Goal: Information Seeking & Learning: Learn about a topic

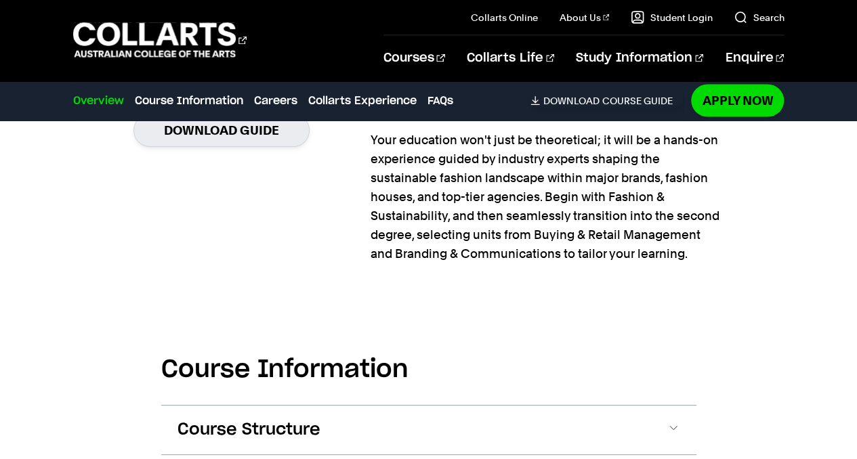
scroll to position [1505, 0]
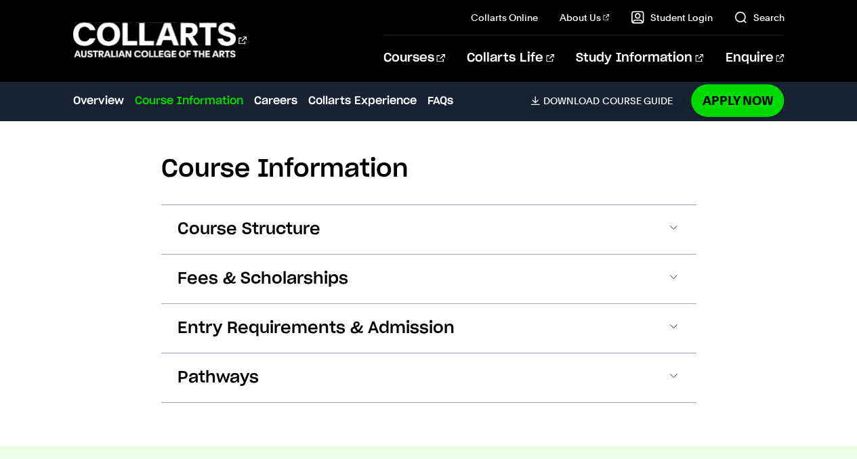
click at [245, 232] on span "Course Structure" at bounding box center [248, 230] width 143 height 22
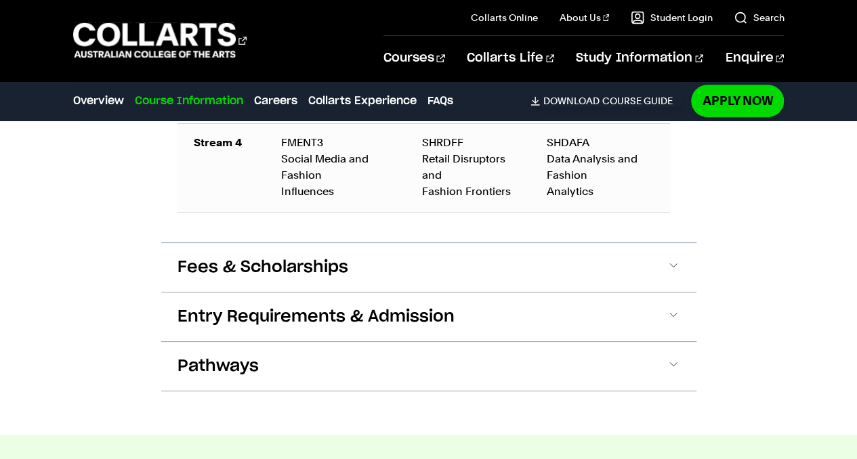
scroll to position [2858, 0]
click at [257, 256] on span "Fees & Scholarships" at bounding box center [262, 267] width 171 height 22
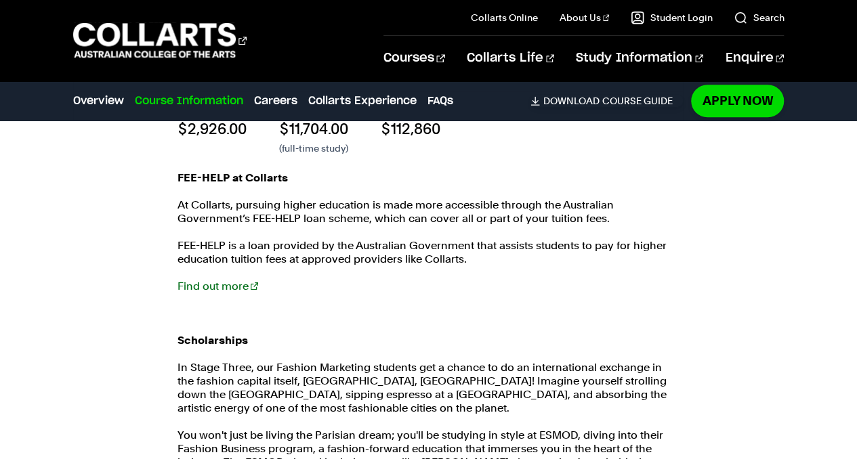
scroll to position [3104, 0]
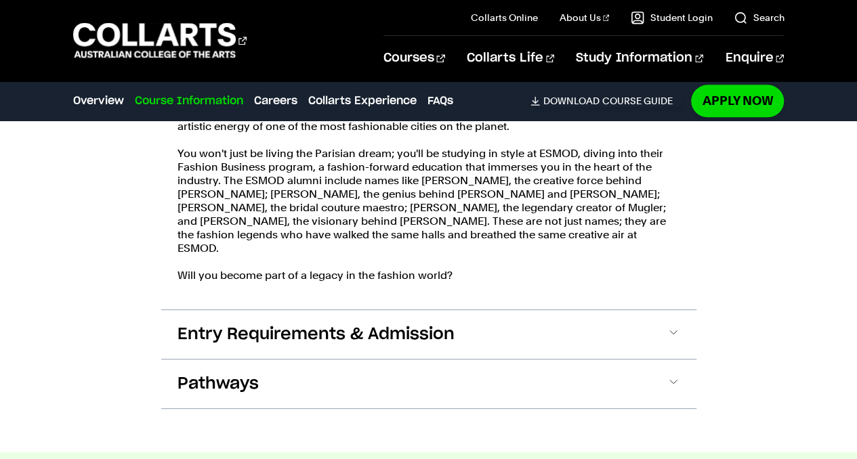
click at [367, 324] on span "Entry Requirements & Admission" at bounding box center [315, 335] width 277 height 22
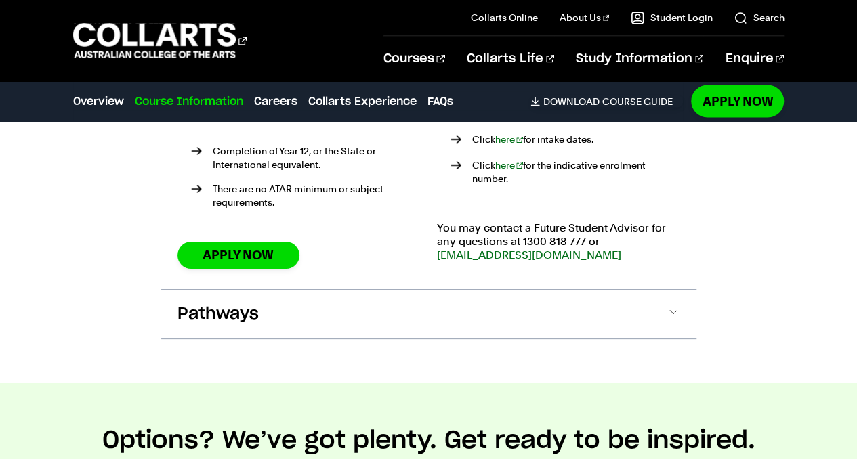
scroll to position [3843, 0]
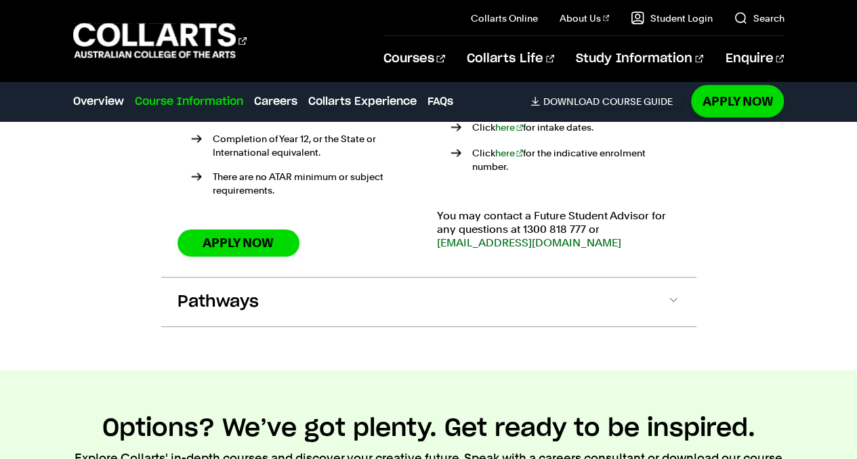
click at [289, 238] on div "How to apply There are no cookie-cutter moulds to fit into at Collarts. We're a…" at bounding box center [428, 88] width 535 height 377
click at [287, 278] on button "Pathways" at bounding box center [428, 302] width 535 height 49
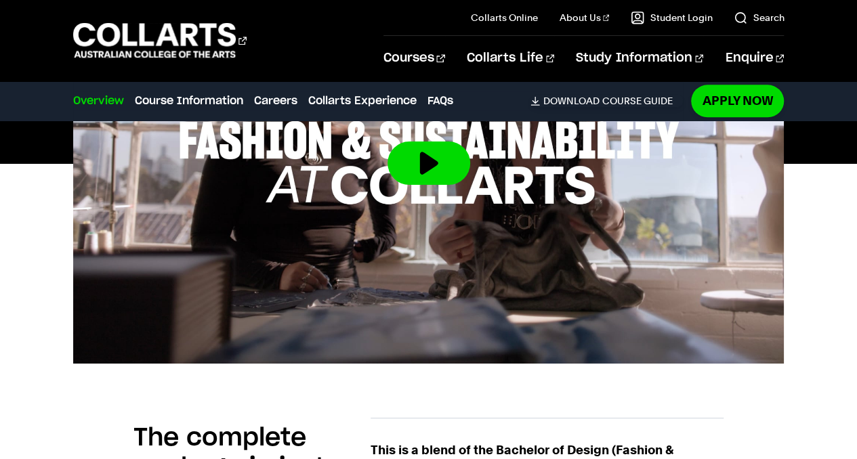
scroll to position [641, 0]
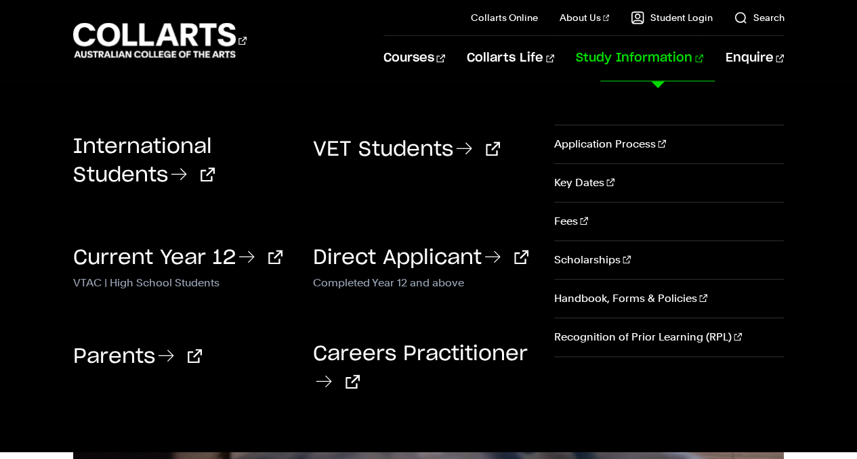
click at [148, 260] on link "Current Year 12" at bounding box center [177, 258] width 209 height 20
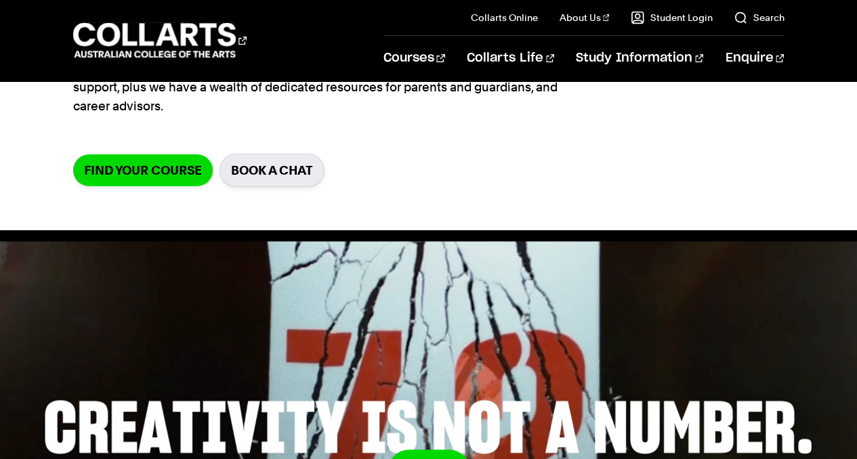
scroll to position [244, 0]
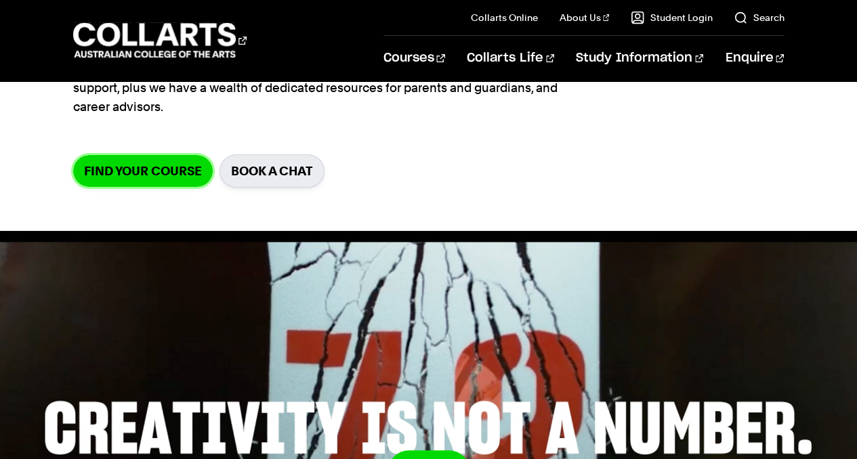
click at [131, 169] on link "Find your course" at bounding box center [143, 171] width 140 height 32
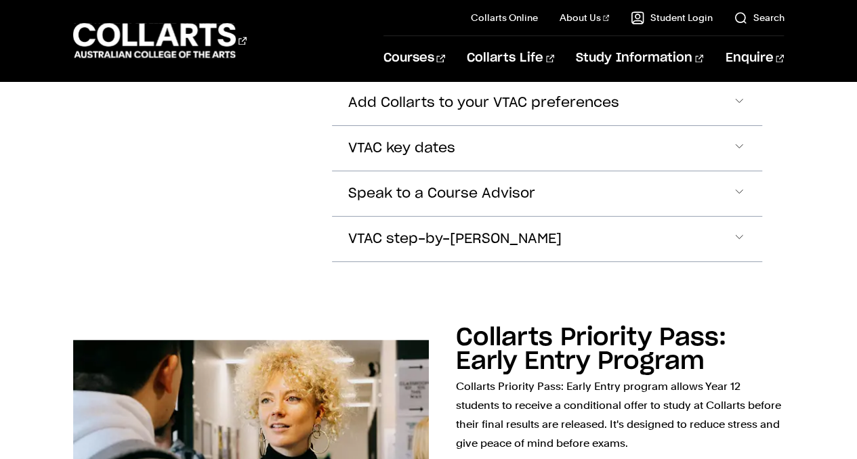
scroll to position [1172, 0]
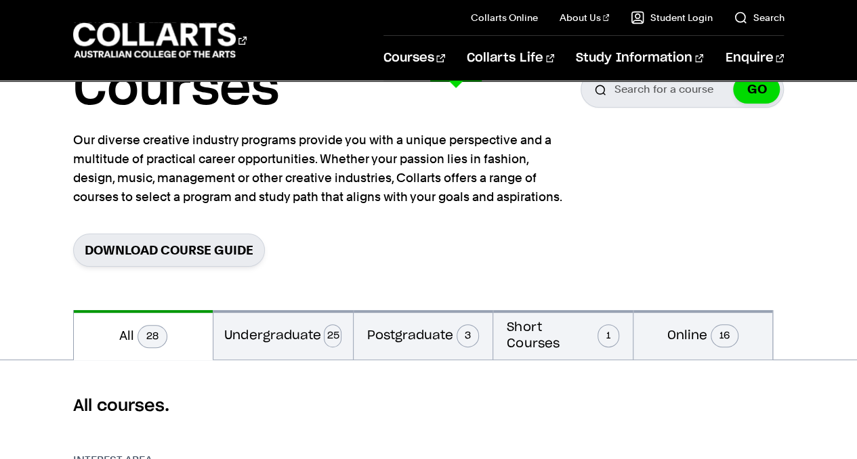
scroll to position [75, 0]
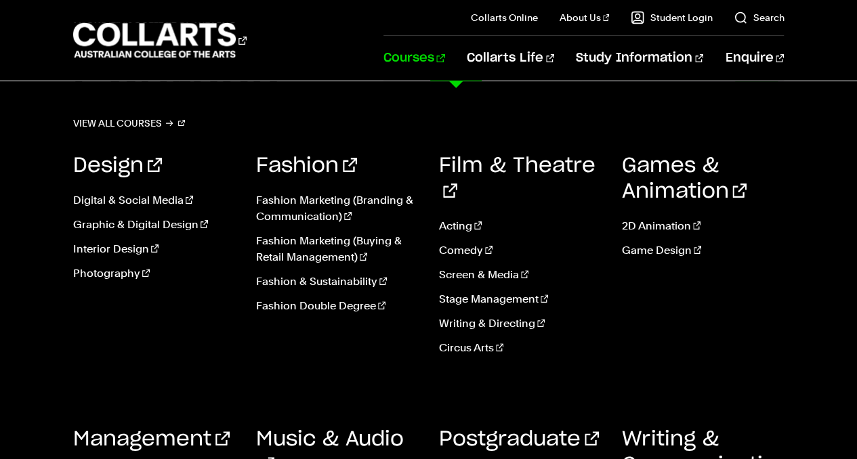
click at [332, 310] on link "Fashion Double Degree" at bounding box center [337, 306] width 163 height 16
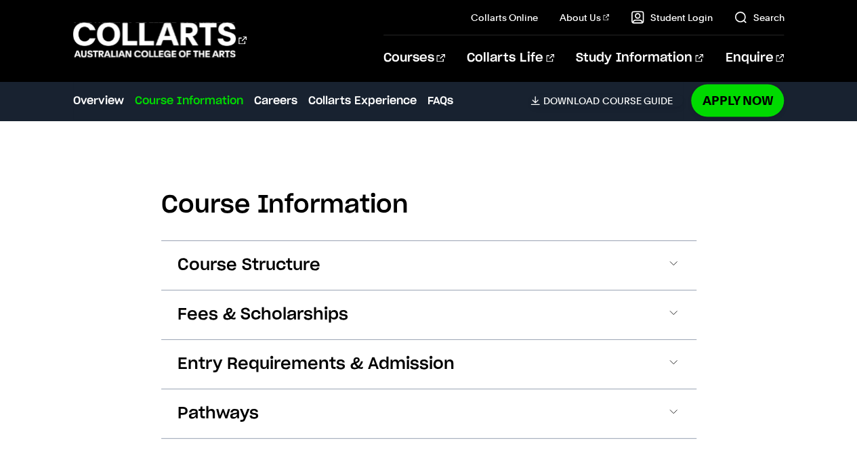
click at [285, 295] on button "Fees & Scholarships" at bounding box center [428, 315] width 535 height 49
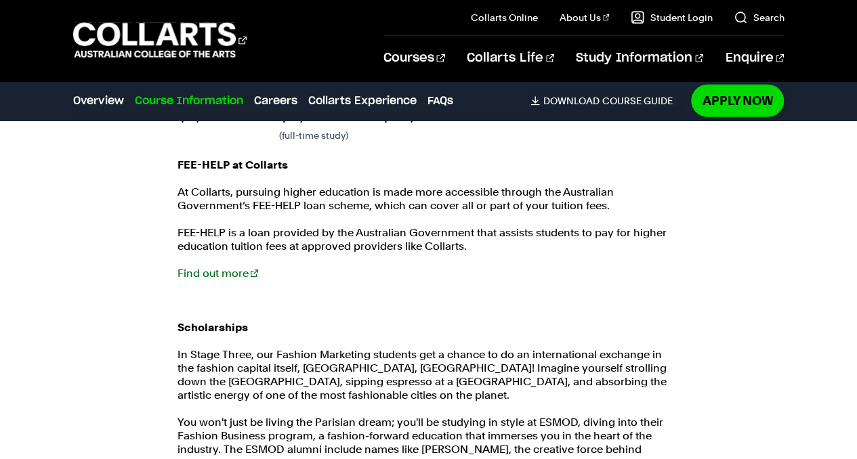
scroll to position [1775, 0]
click at [218, 268] on link "Find out more" at bounding box center [217, 273] width 81 height 13
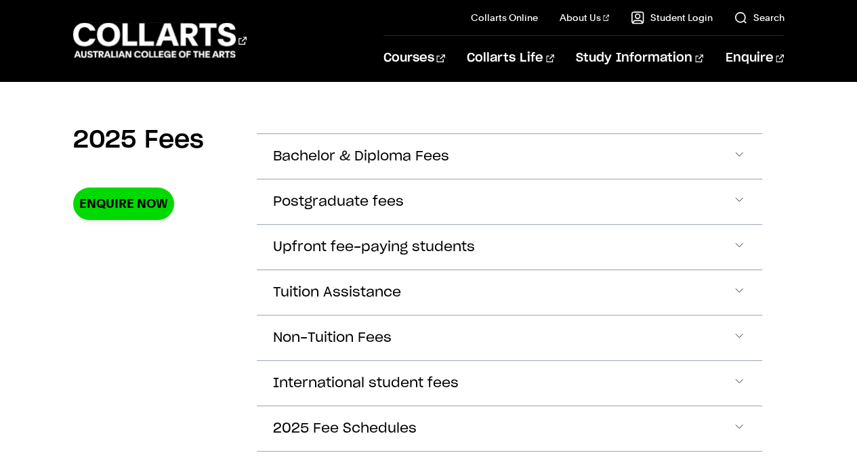
scroll to position [467, 0]
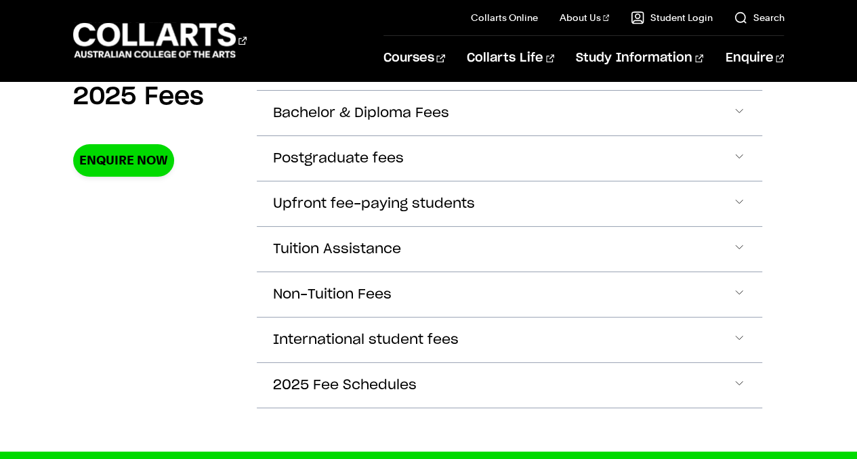
click at [364, 106] on span "Bachelor & Diploma Fees" at bounding box center [361, 114] width 176 height 16
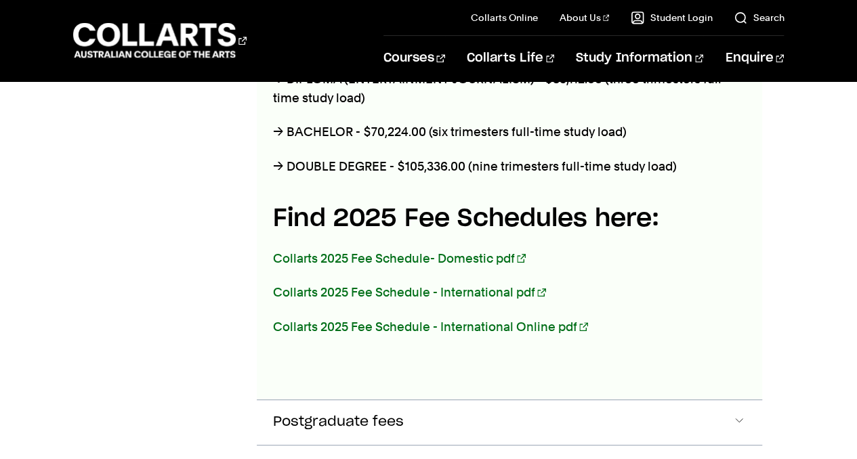
scroll to position [741, 0]
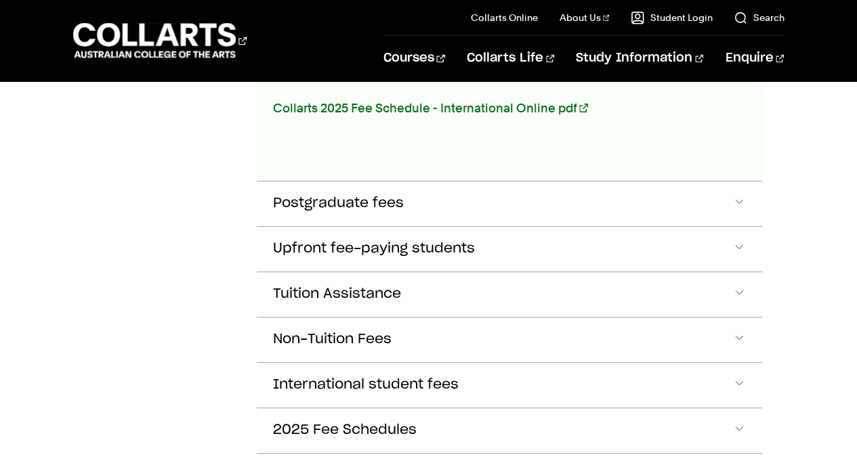
click at [360, 208] on span "Postgraduate fees" at bounding box center [338, 204] width 131 height 16
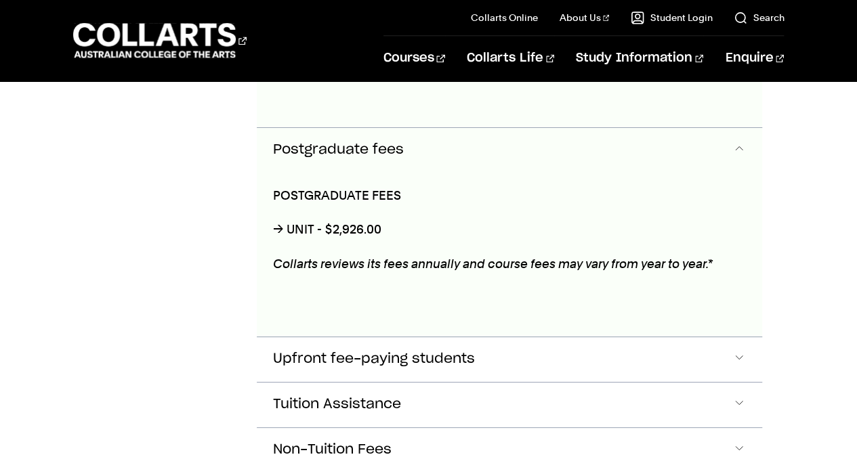
scroll to position [1017, 0]
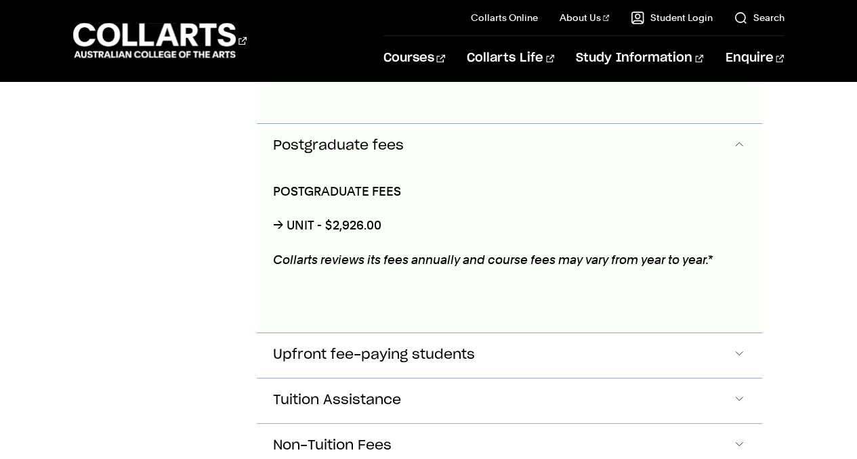
click at [356, 161] on button "Postgraduate fees" at bounding box center [510, 146] width 506 height 45
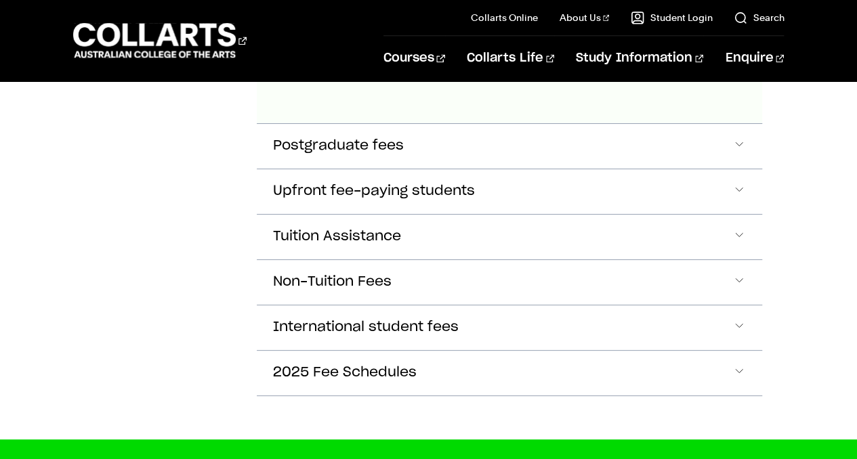
click at [361, 202] on button "Upfront fee-paying students" at bounding box center [510, 191] width 506 height 45
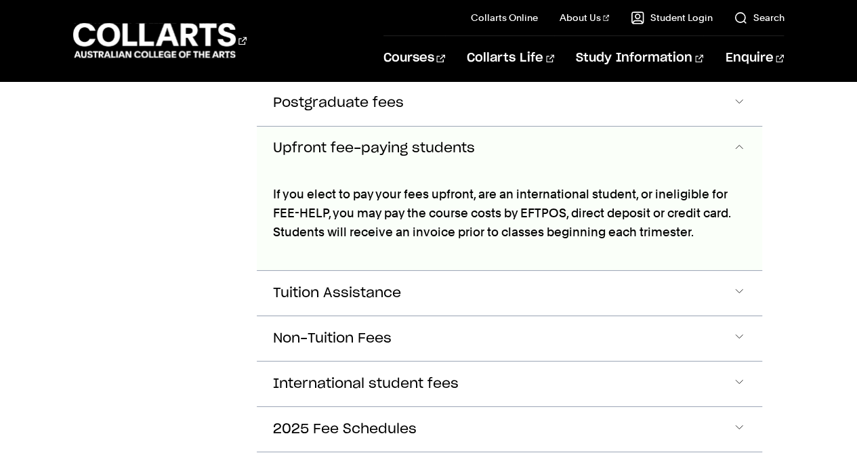
scroll to position [1061, 0]
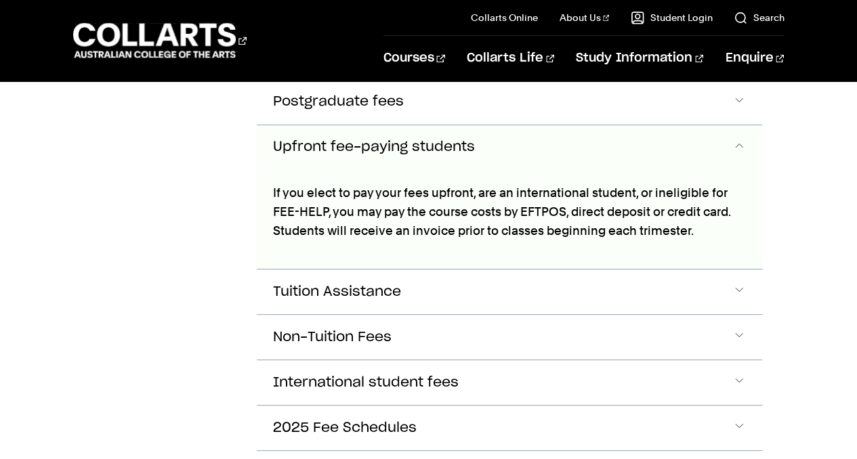
click at [345, 152] on span "Upfront fee-paying students" at bounding box center [374, 148] width 202 height 16
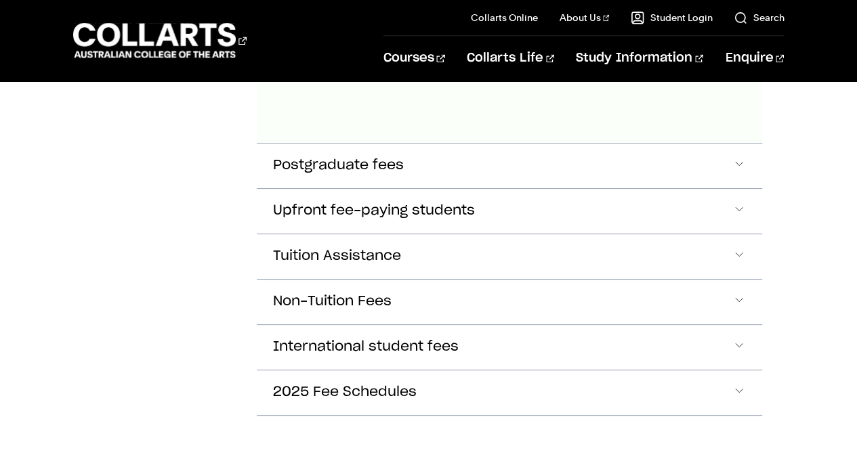
scroll to position [1005, 0]
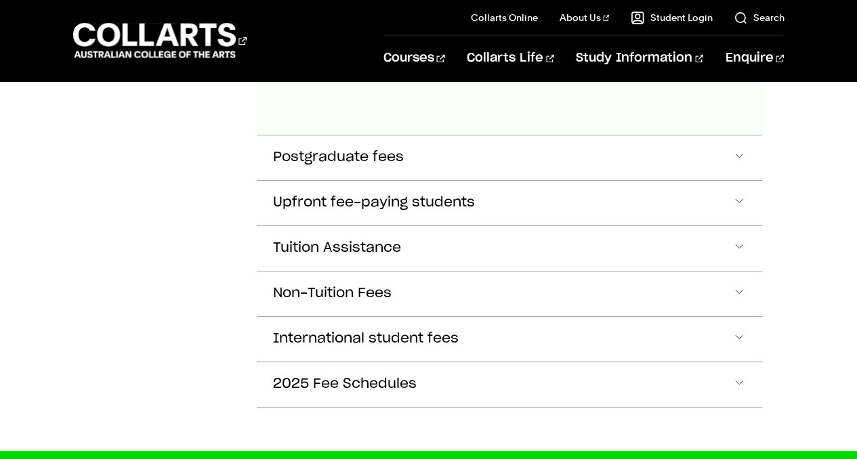
click at [372, 240] on span "Tuition Assistance" at bounding box center [337, 248] width 128 height 16
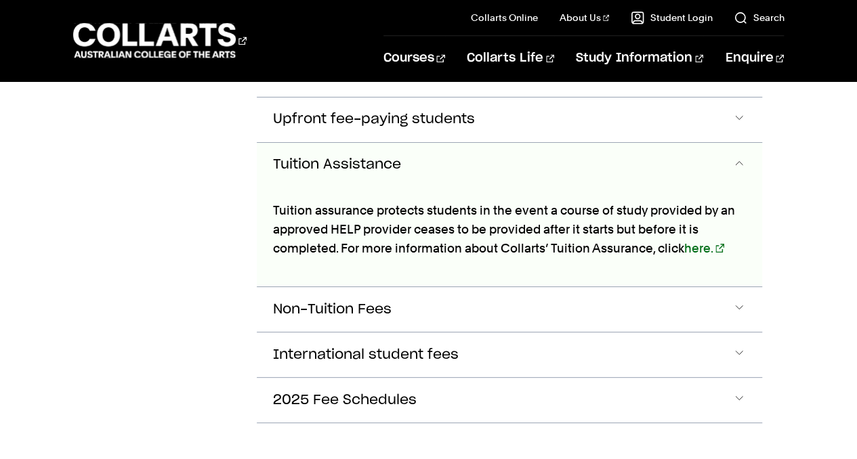
scroll to position [1105, 0]
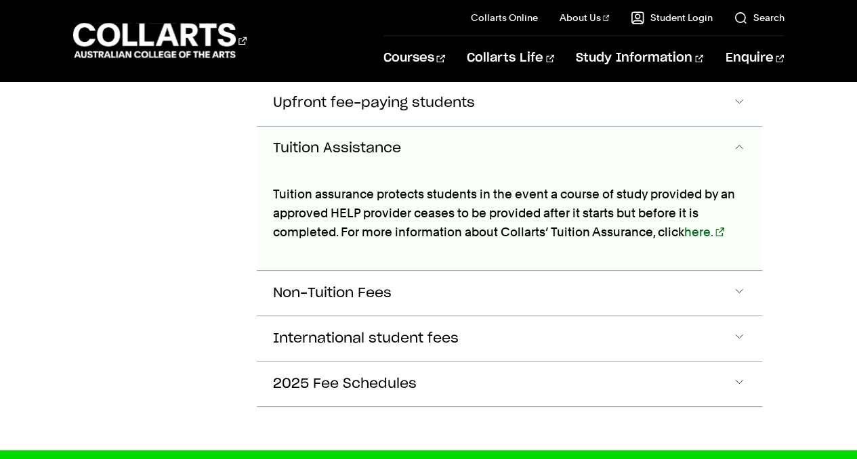
click at [352, 362] on button "2025 Fee Schedules" at bounding box center [510, 384] width 506 height 45
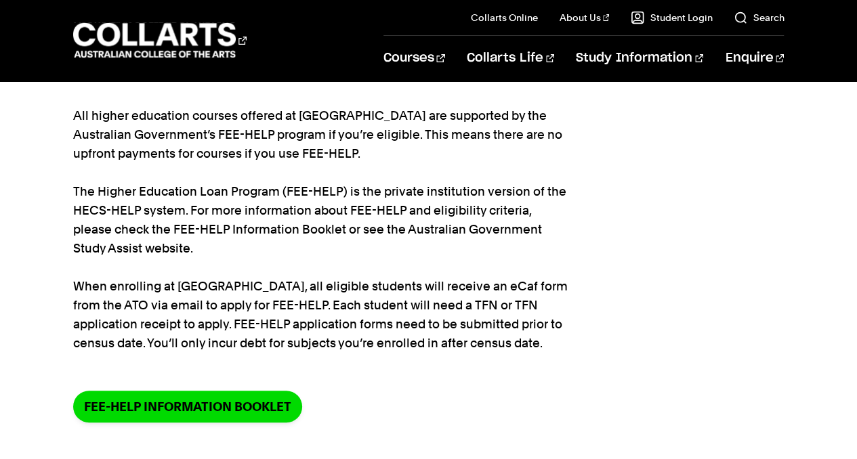
scroll to position [0, 0]
